Goal: Information Seeking & Learning: Learn about a topic

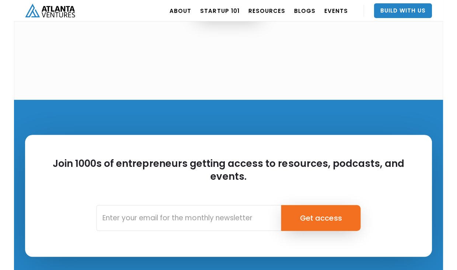
scroll to position [1765, 0]
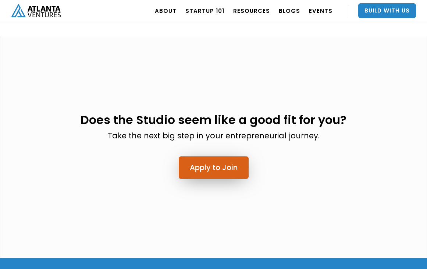
click at [210, 170] on link "Apply to Join" at bounding box center [214, 167] width 70 height 22
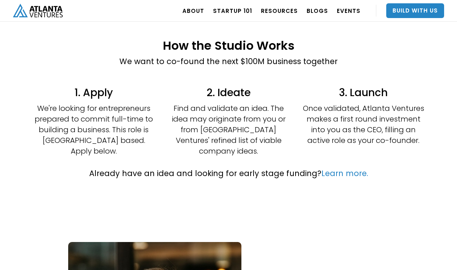
scroll to position [182, 0]
click at [203, 167] on p "Already have an idea and looking for early stage funding? Learn more." at bounding box center [228, 173] width 279 height 12
click at [249, 167] on p "Already have an idea and looking for early stage funding? Learn more." at bounding box center [228, 173] width 279 height 12
click at [343, 168] on link "Learn more." at bounding box center [344, 173] width 47 height 11
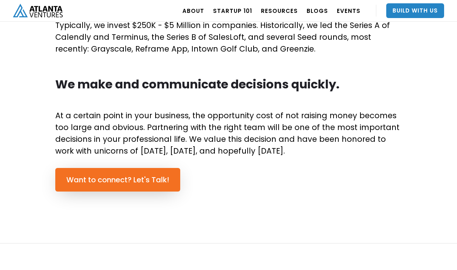
scroll to position [483, 0]
